Goal: Task Accomplishment & Management: Use online tool/utility

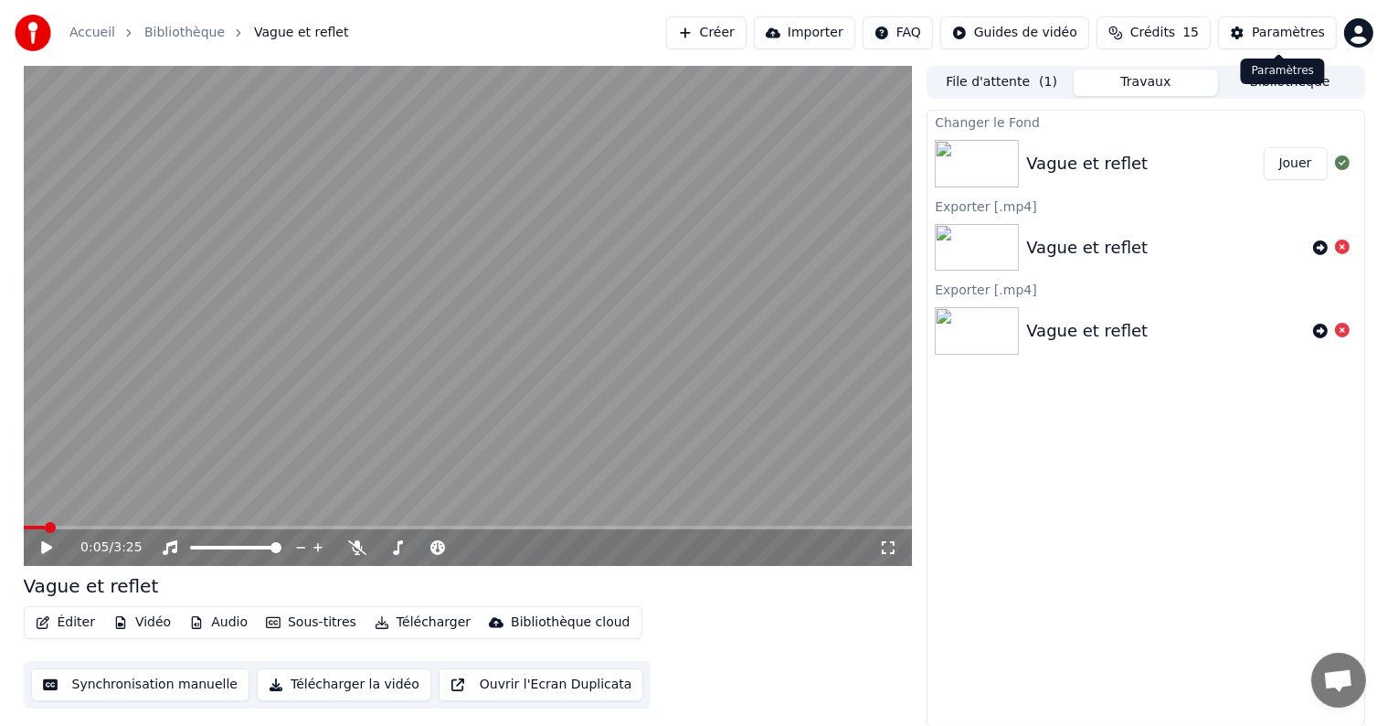
click at [1236, 20] on button "Paramètres" at bounding box center [1277, 32] width 119 height 33
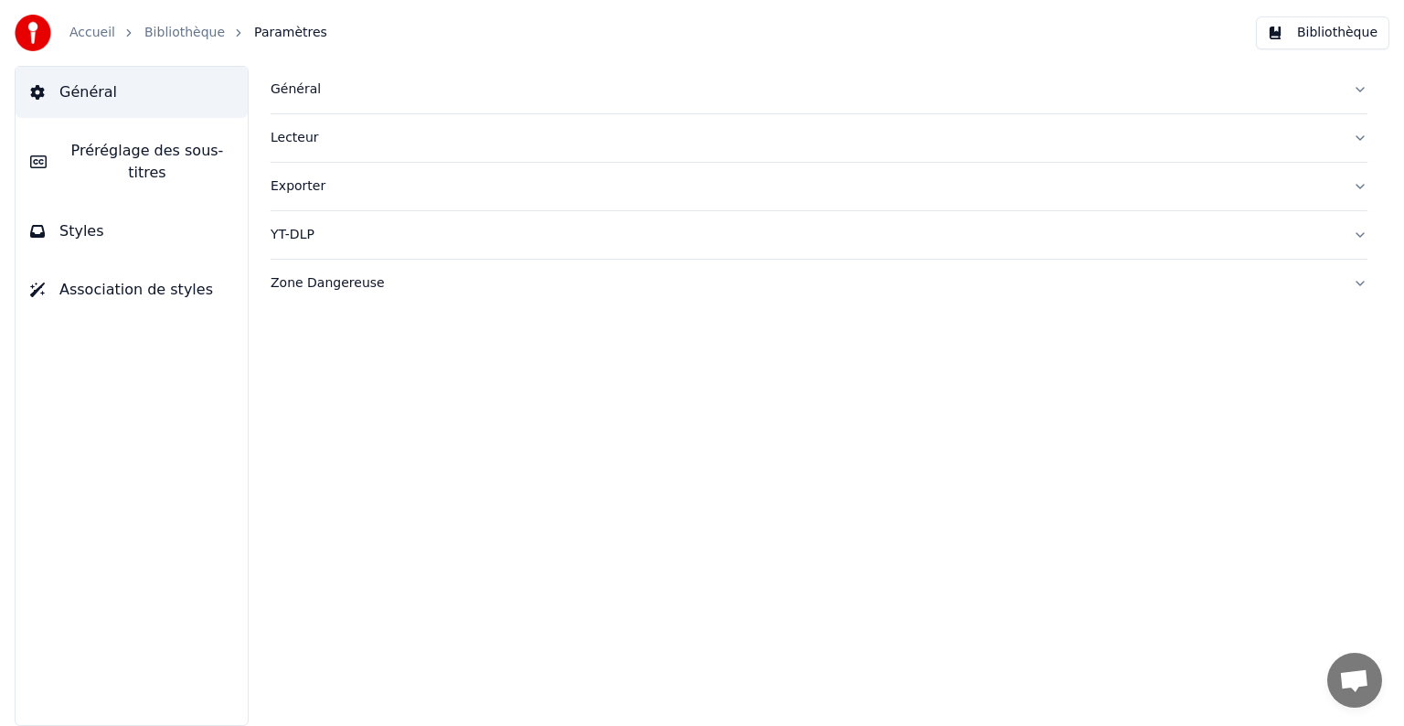
click at [1268, 25] on button "Bibliothèque" at bounding box center [1322, 32] width 133 height 33
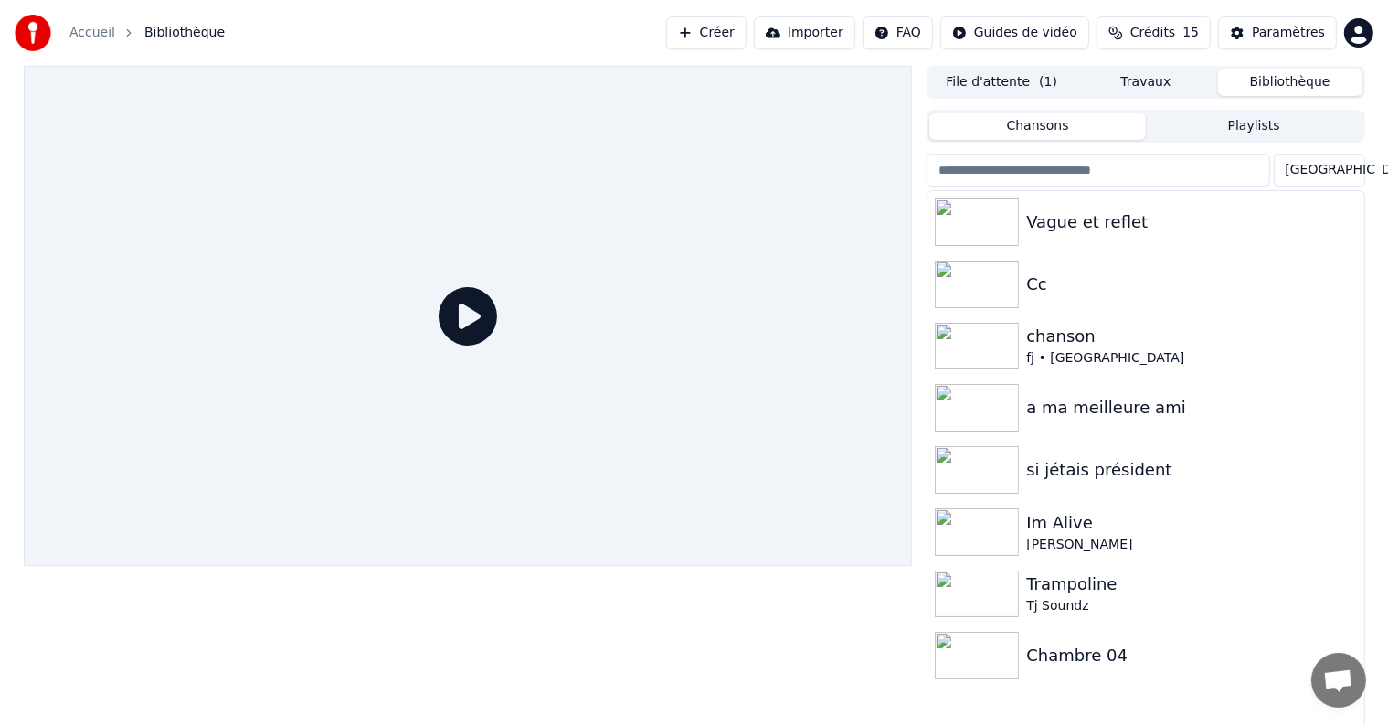
click at [828, 38] on button "Importer" at bounding box center [804, 32] width 101 height 33
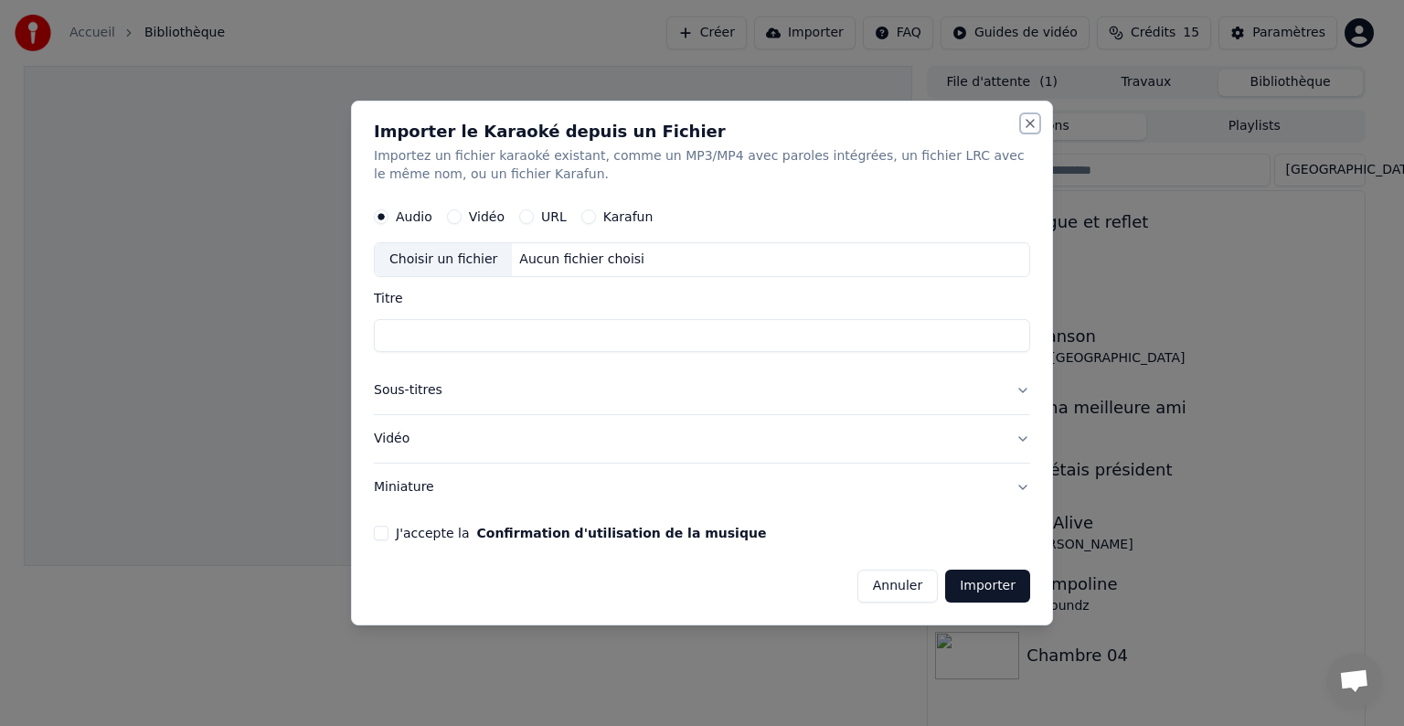
click at [1025, 118] on button "Close" at bounding box center [1030, 123] width 15 height 15
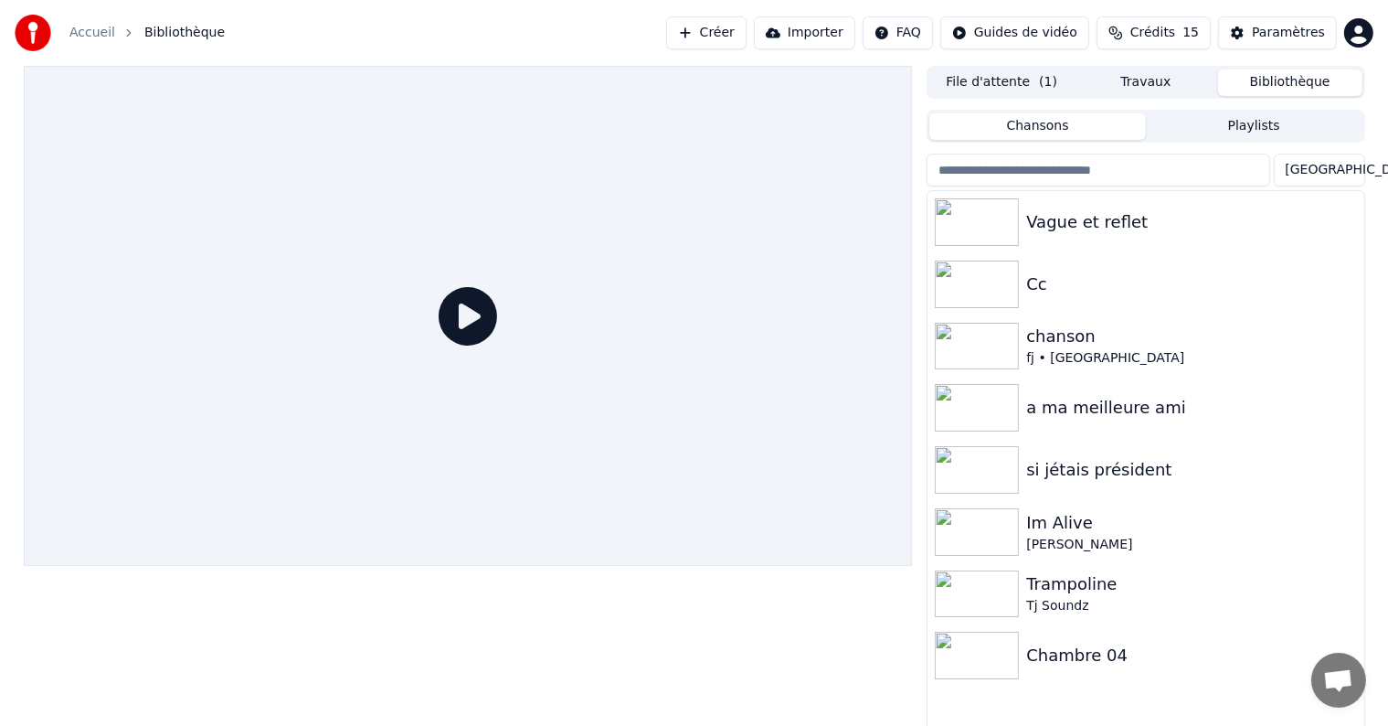
click at [1167, 81] on button "Travaux" at bounding box center [1146, 82] width 144 height 27
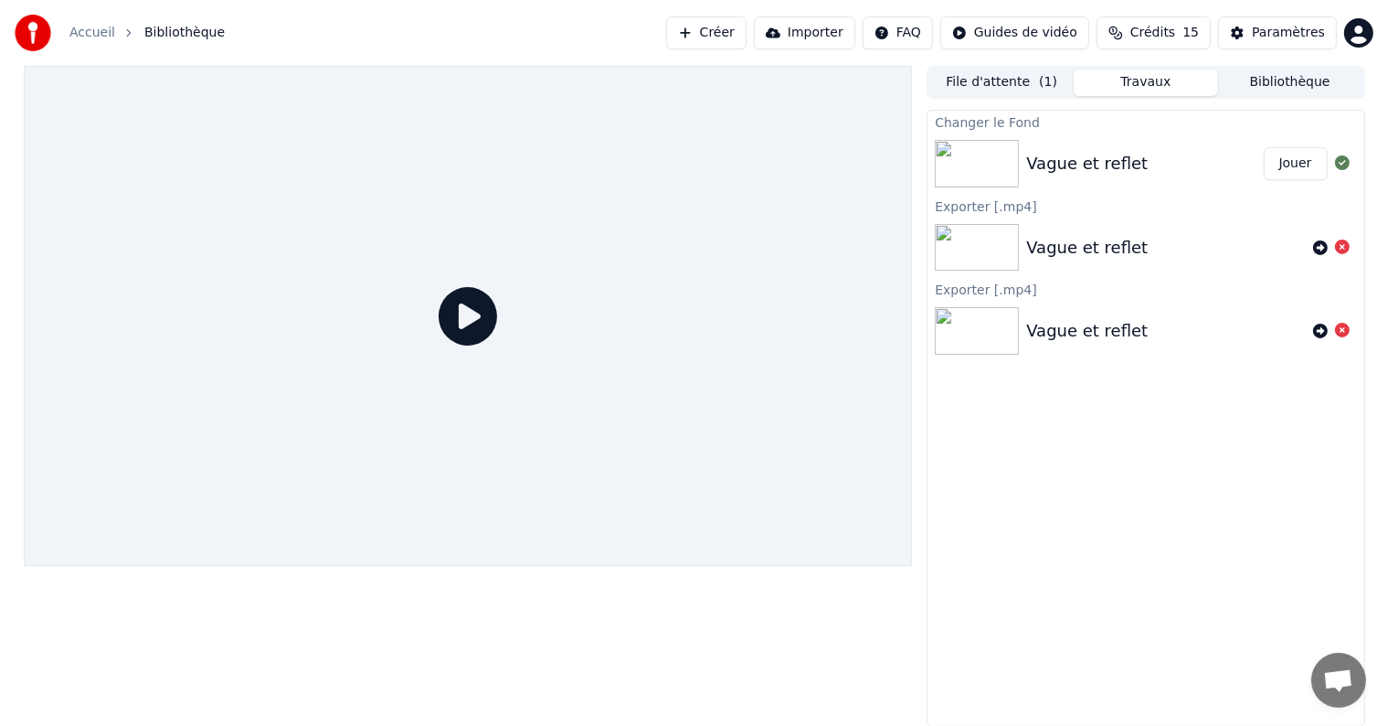
click at [961, 80] on button "File d'attente ( 1 )" at bounding box center [1002, 82] width 144 height 27
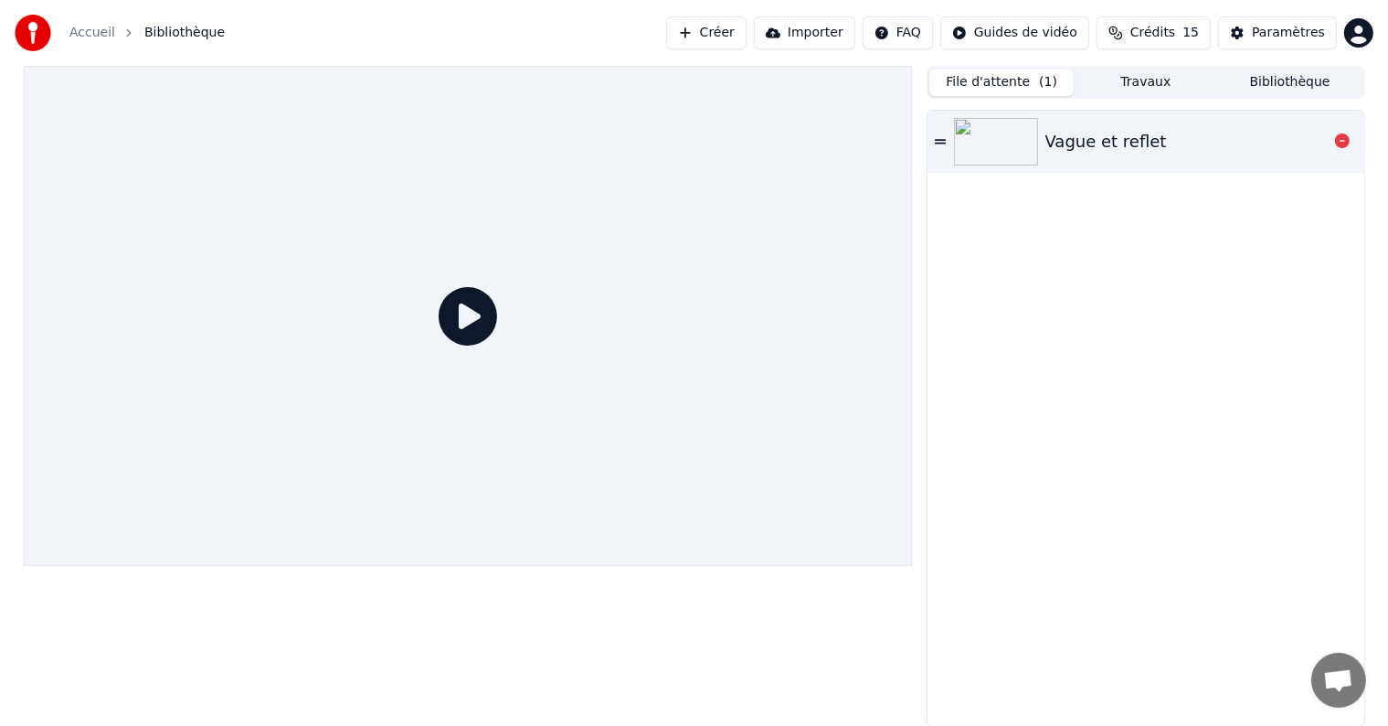
click at [1118, 134] on div "Vague et reflet" at bounding box center [1107, 142] width 122 height 26
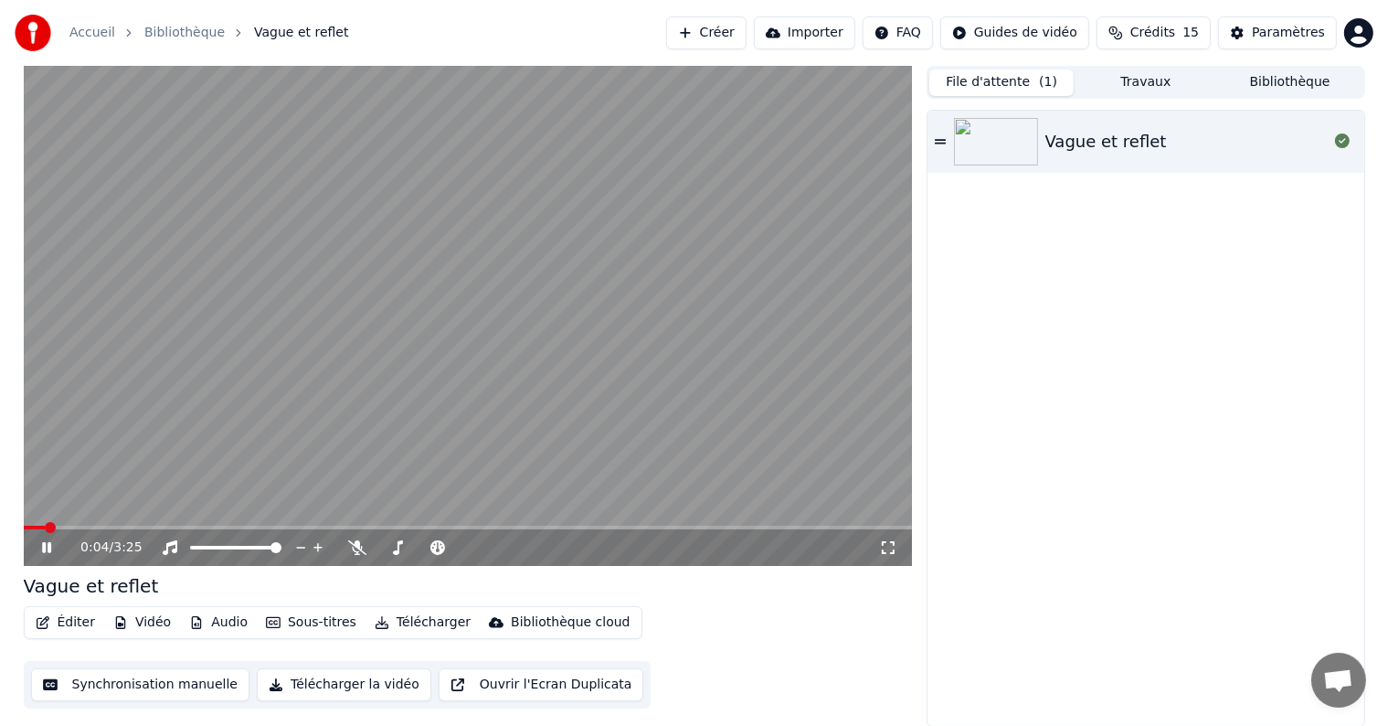
click at [47, 548] on icon at bounding box center [59, 547] width 43 height 15
